Goal: Task Accomplishment & Management: Manage account settings

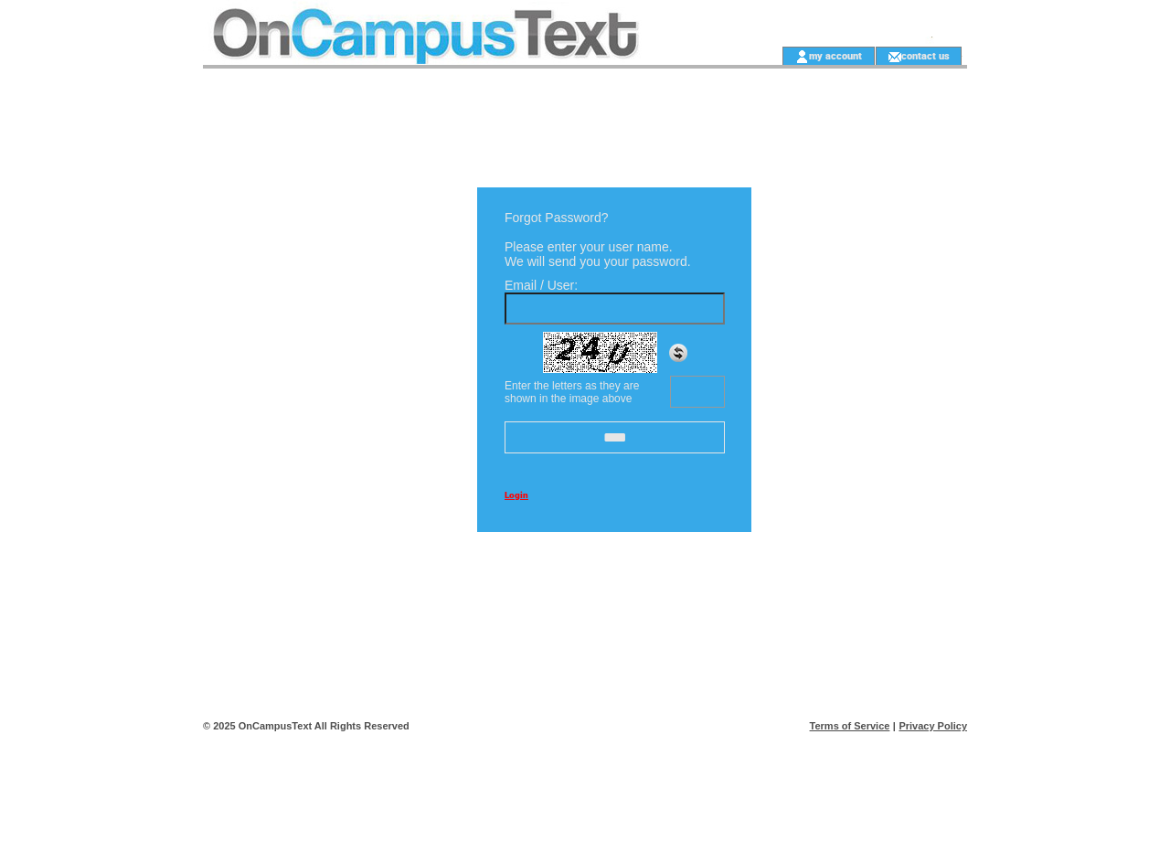
click at [463, 23] on td at bounding box center [463, 23] width 520 height 47
click at [463, 56] on td at bounding box center [463, 56] width 520 height 18
click at [751, 56] on td at bounding box center [752, 56] width 58 height 18
click at [836, 55] on link "my account" at bounding box center [835, 55] width 53 height 12
click at [926, 55] on link "contact us" at bounding box center [925, 55] width 48 height 12
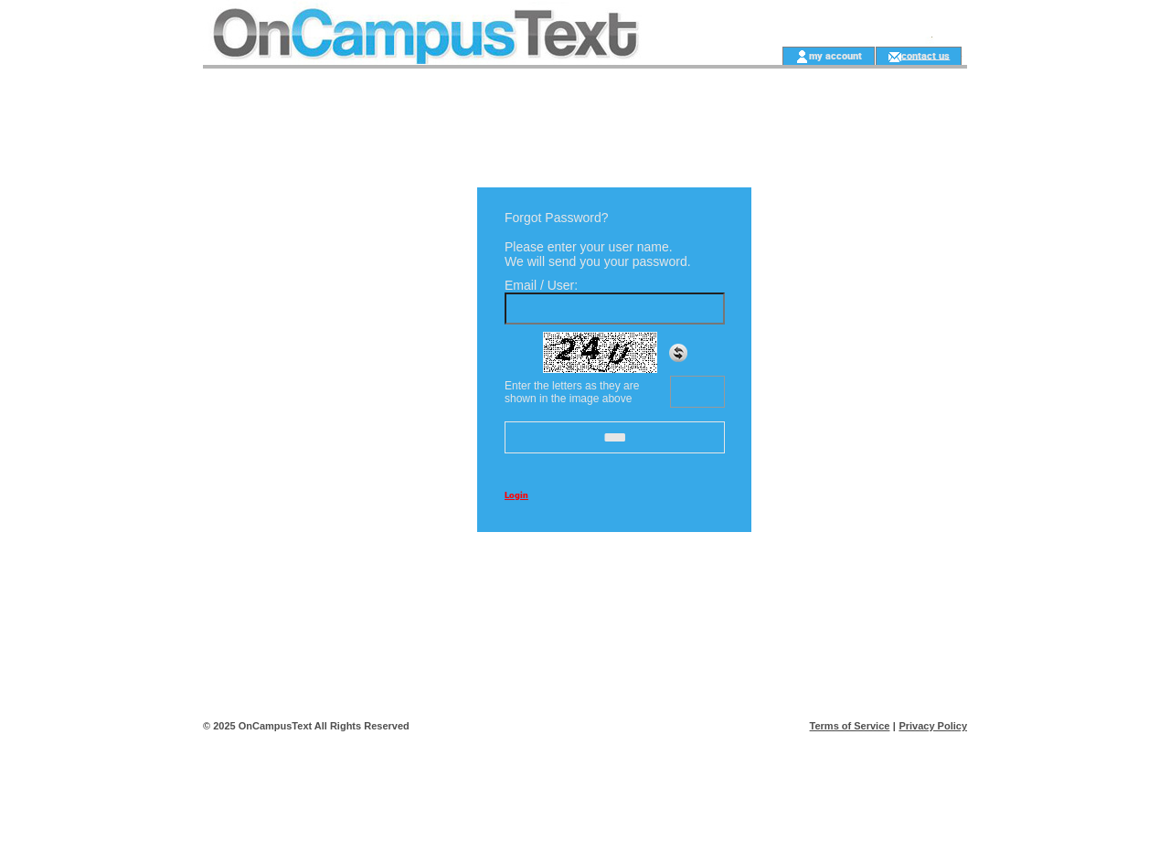
click at [678, 358] on img at bounding box center [678, 353] width 18 height 18
click at [614, 437] on input "****" at bounding box center [615, 437] width 220 height 32
click at [516, 496] on link "Login" at bounding box center [517, 495] width 24 height 10
click at [850, 726] on link "Terms of Service" at bounding box center [850, 725] width 80 height 11
click at [933, 726] on link "Privacy Policy" at bounding box center [933, 725] width 69 height 11
